Goal: Check status

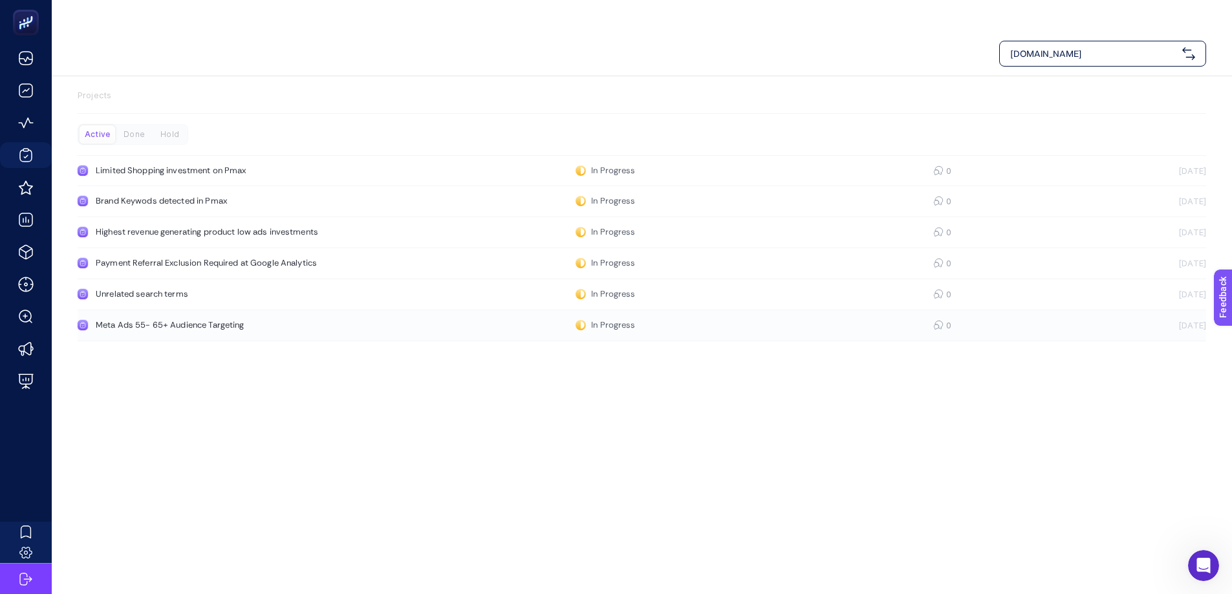
click at [226, 310] on link "Meta Ads 55- 65+ Audience Targeting In Progress 0 [DATE]" at bounding box center [642, 325] width 1129 height 31
click at [166, 289] on div "Unrelated search terms" at bounding box center [245, 294] width 299 height 10
click at [188, 258] on div "Payment Referral Exclusion Required at Google Analytics" at bounding box center [245, 263] width 299 height 10
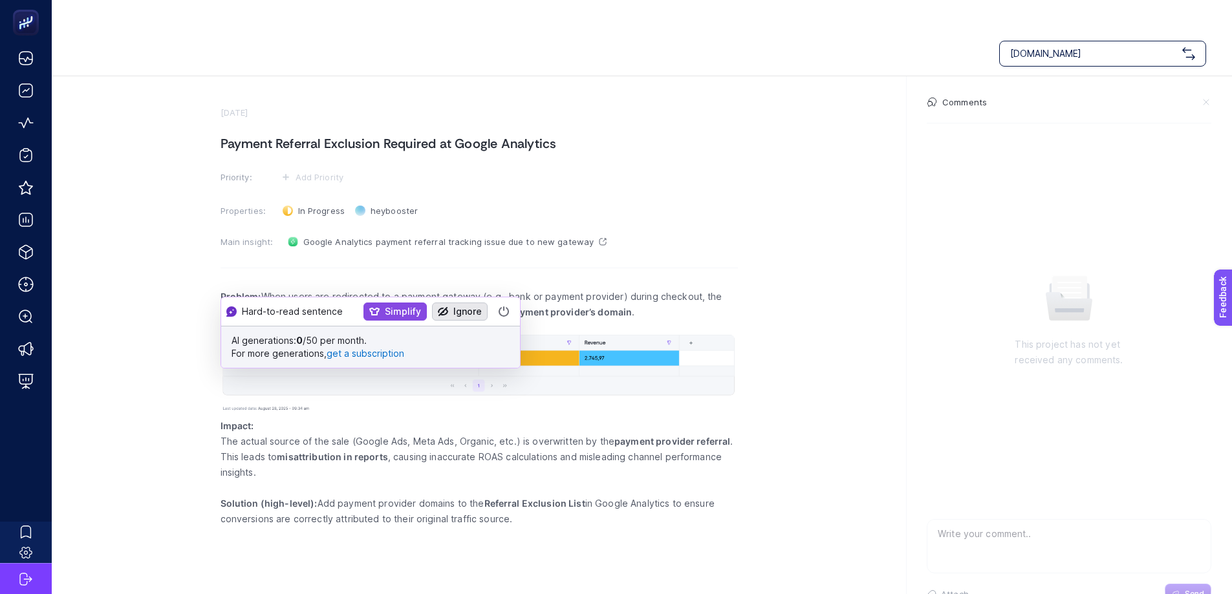
click at [459, 316] on button "Ignore" at bounding box center [460, 312] width 56 height 18
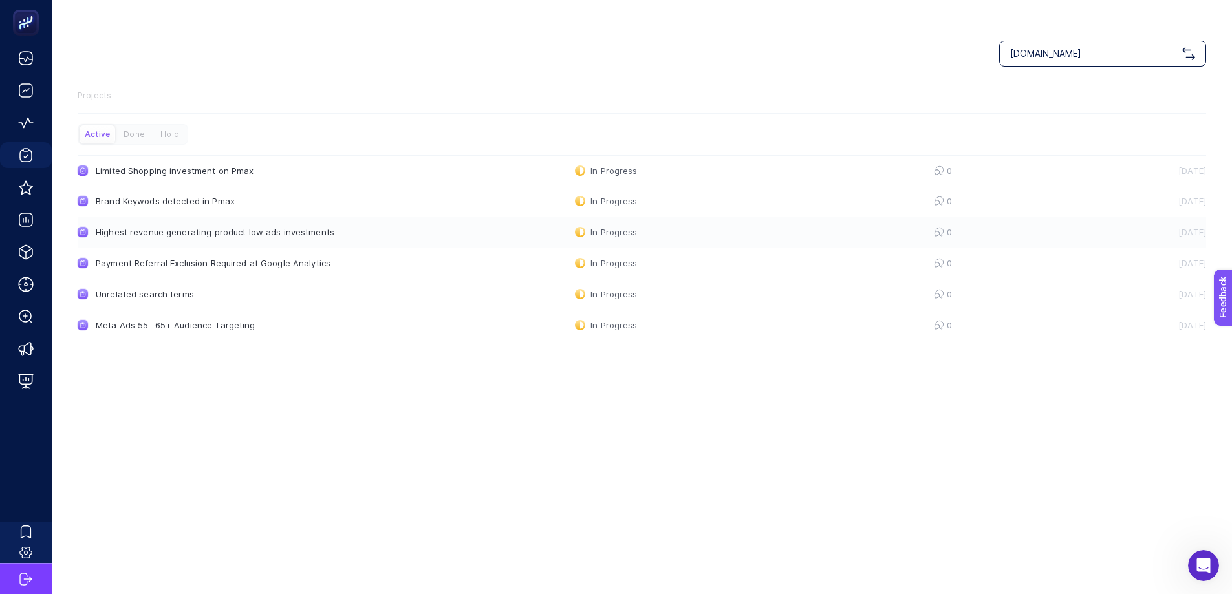
click at [272, 217] on link "Highest revenue generating product low ads investments In Progress 0 [DATE]" at bounding box center [642, 232] width 1129 height 31
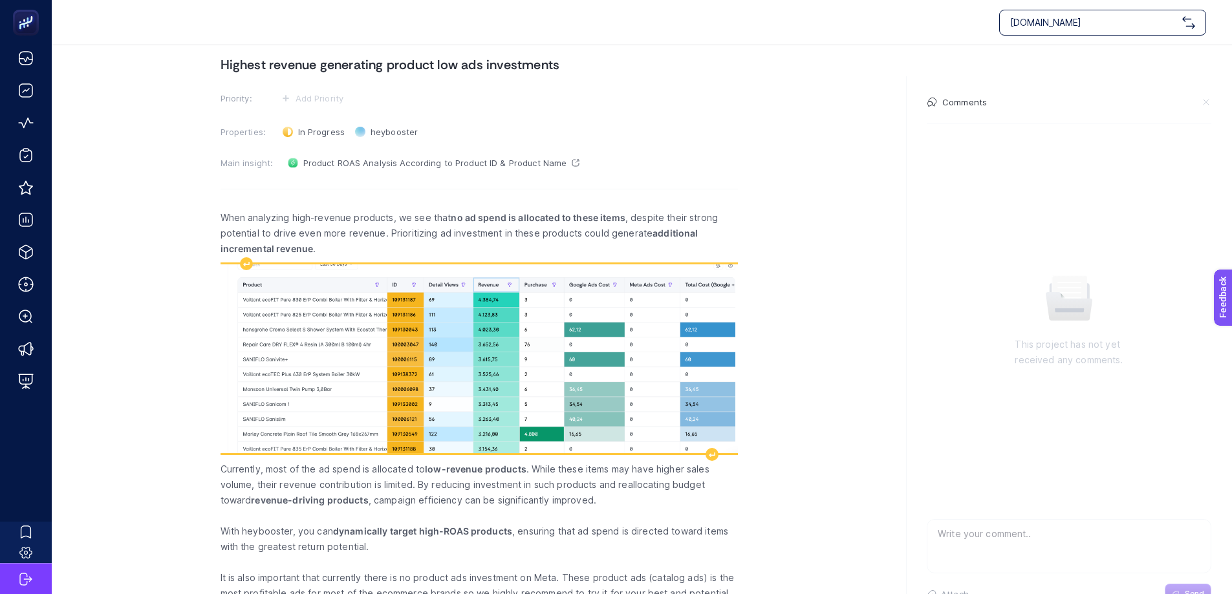
scroll to position [83, 0]
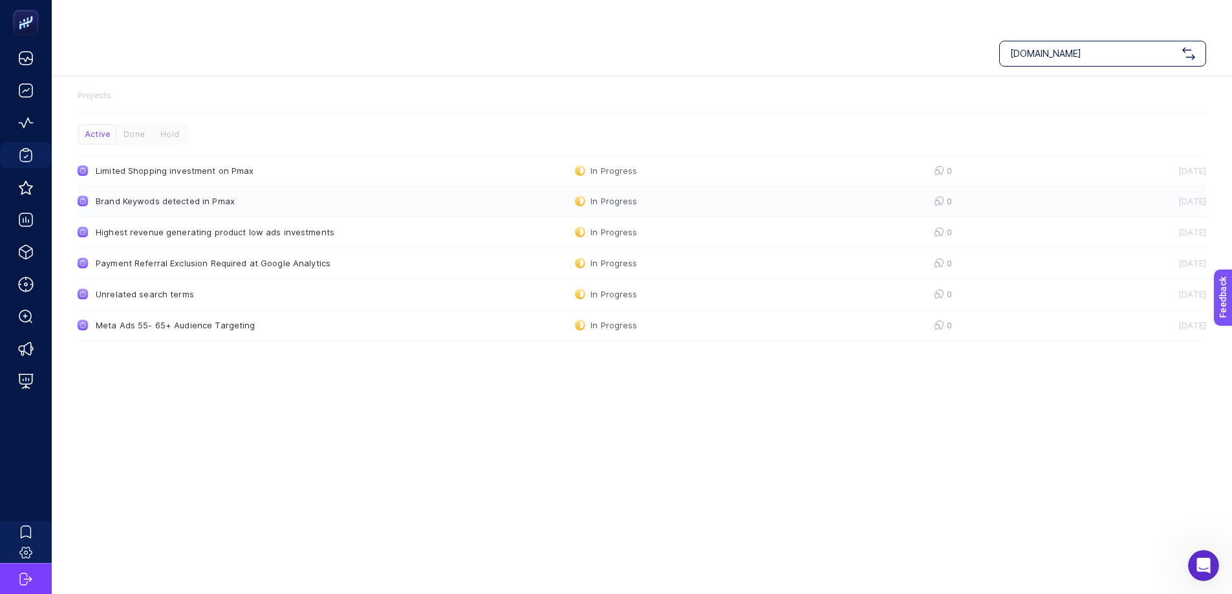
click at [164, 186] on link "Brand Keywods detected in Pmax In Progress 0 [DATE]" at bounding box center [642, 201] width 1129 height 31
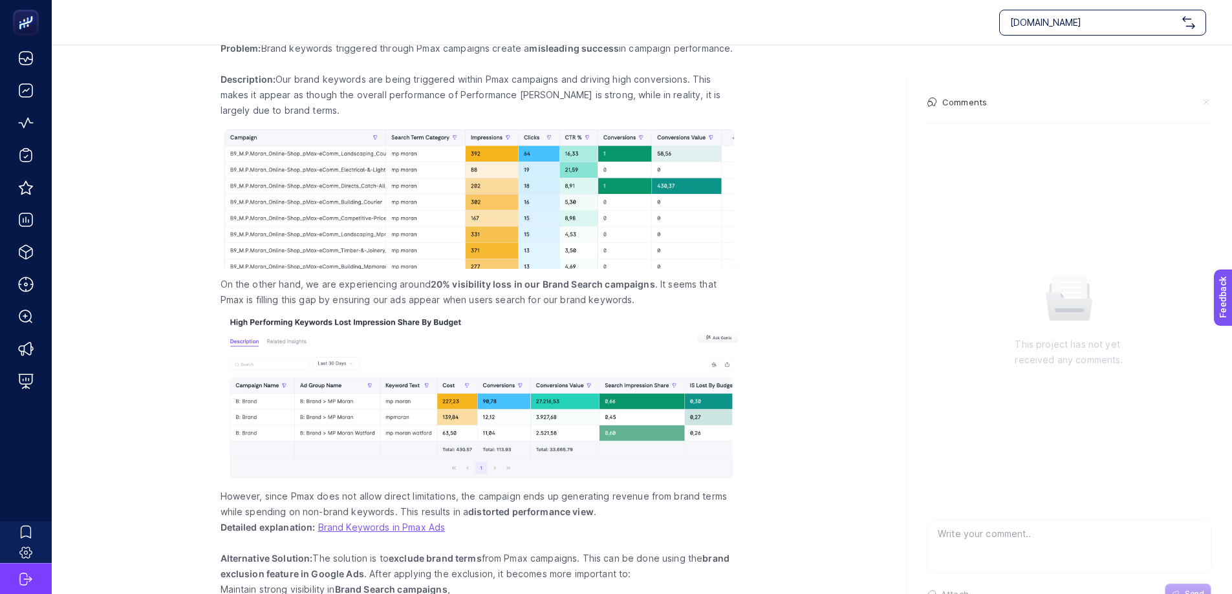
scroll to position [249, 0]
